Goal: Transaction & Acquisition: Download file/media

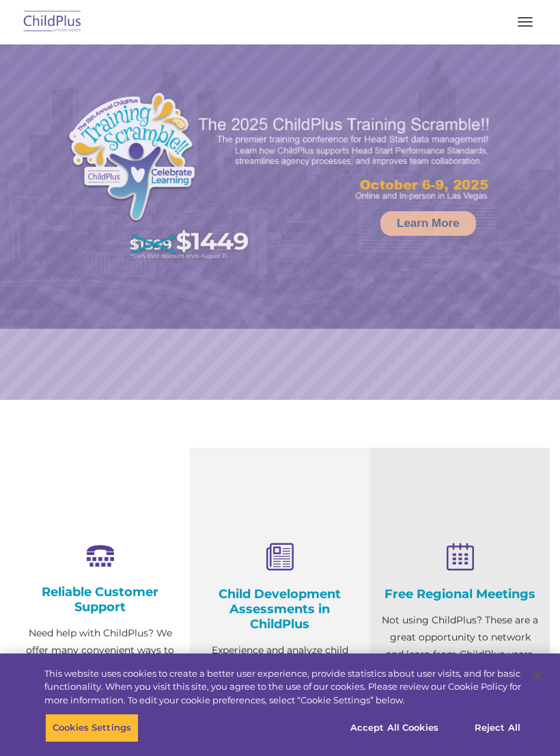
select select "MEDIUM"
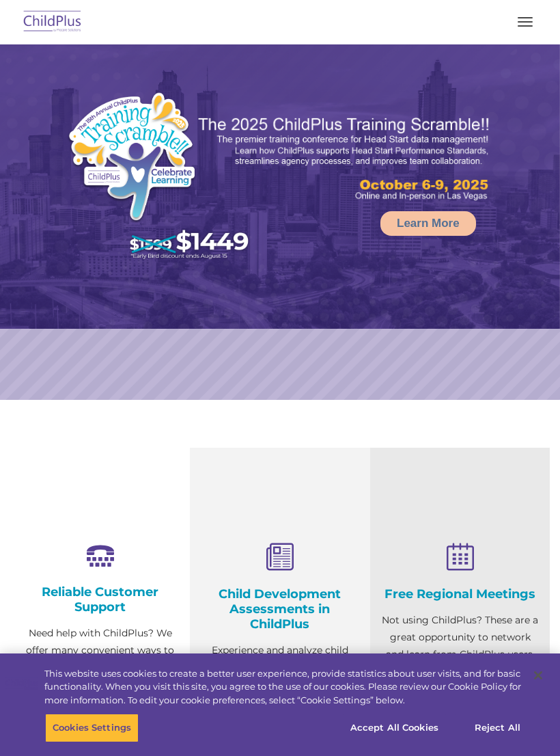
select select "MEDIUM"
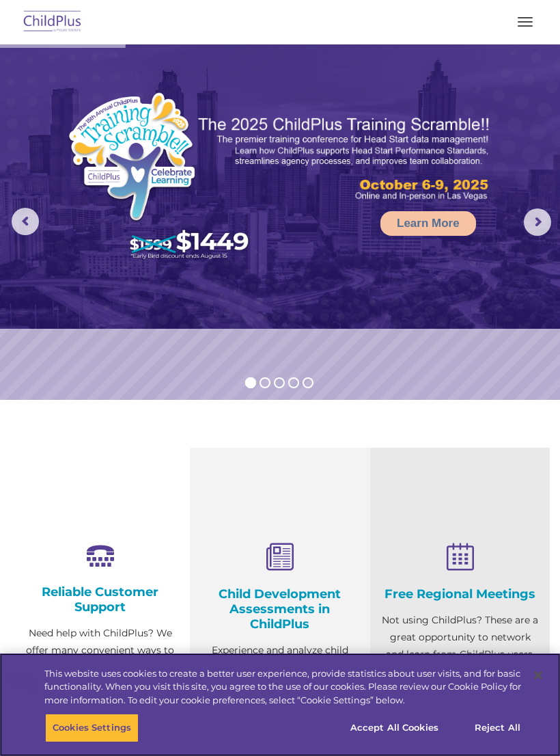
click at [500, 728] on button "Reject All" at bounding box center [497, 727] width 85 height 29
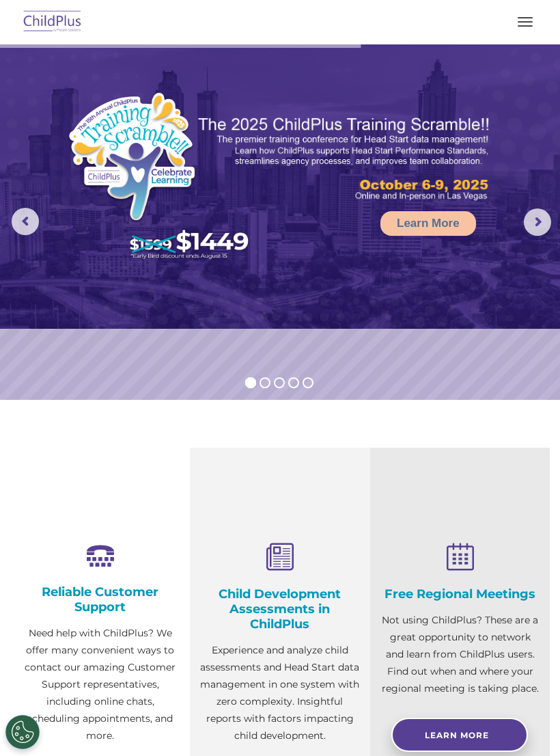
click at [523, 18] on span "button" at bounding box center [525, 17] width 15 height 1
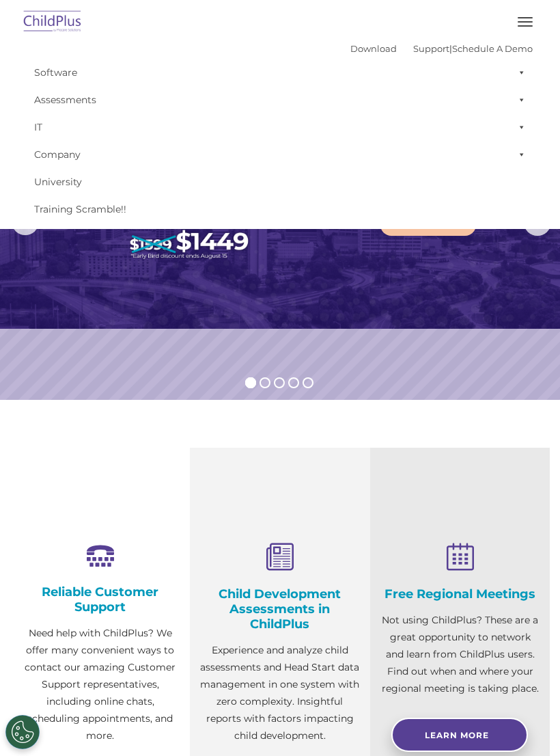
click at [350, 51] on link "Download" at bounding box center [373, 48] width 46 height 11
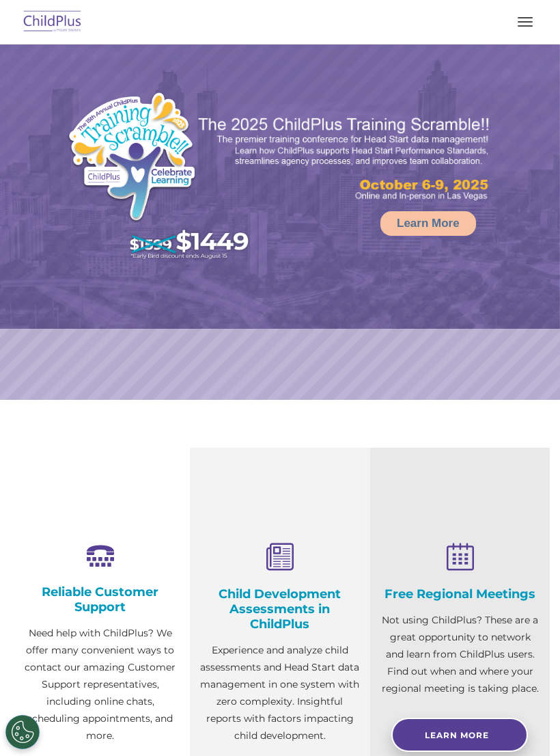
select select "MEDIUM"
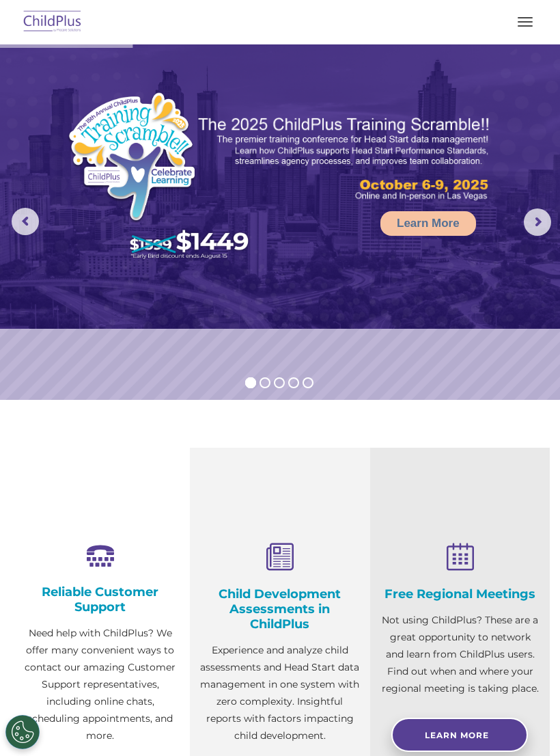
click at [517, 215] on img at bounding box center [280, 186] width 560 height 284
click at [528, 229] on rs-arrow at bounding box center [537, 221] width 27 height 27
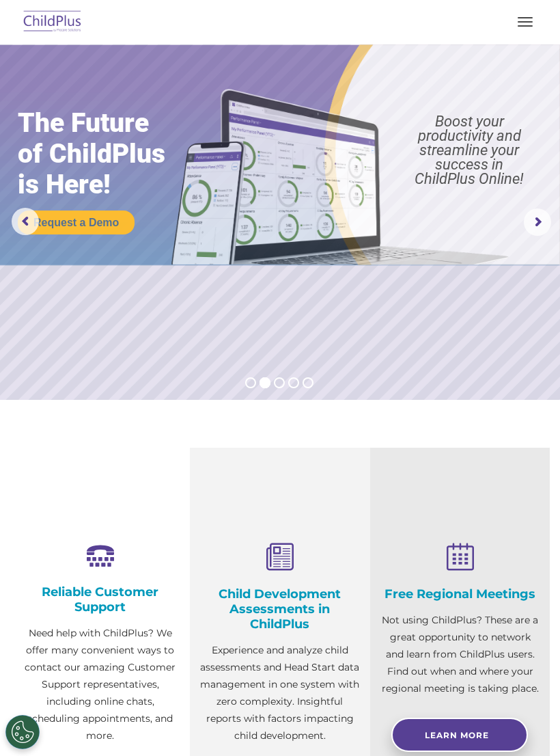
click at [532, 228] on rs-arrow at bounding box center [537, 221] width 27 height 27
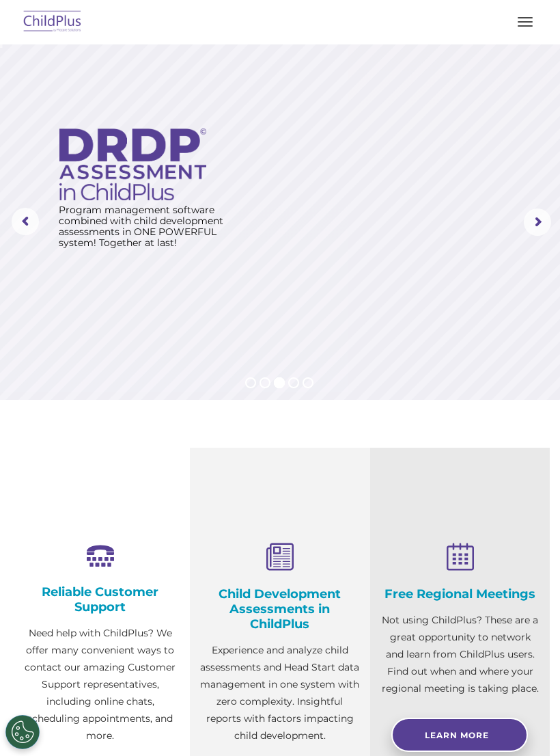
click at [512, 23] on button "button" at bounding box center [525, 22] width 29 height 22
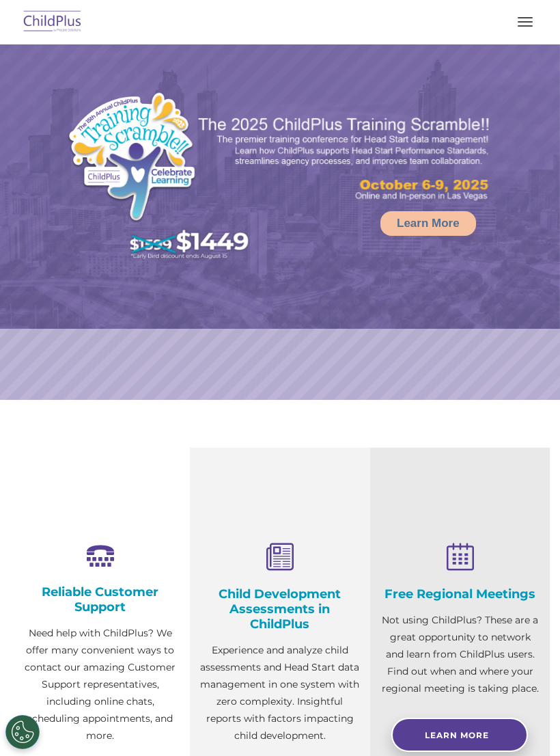
select select "MEDIUM"
